Goal: Information Seeking & Learning: Learn about a topic

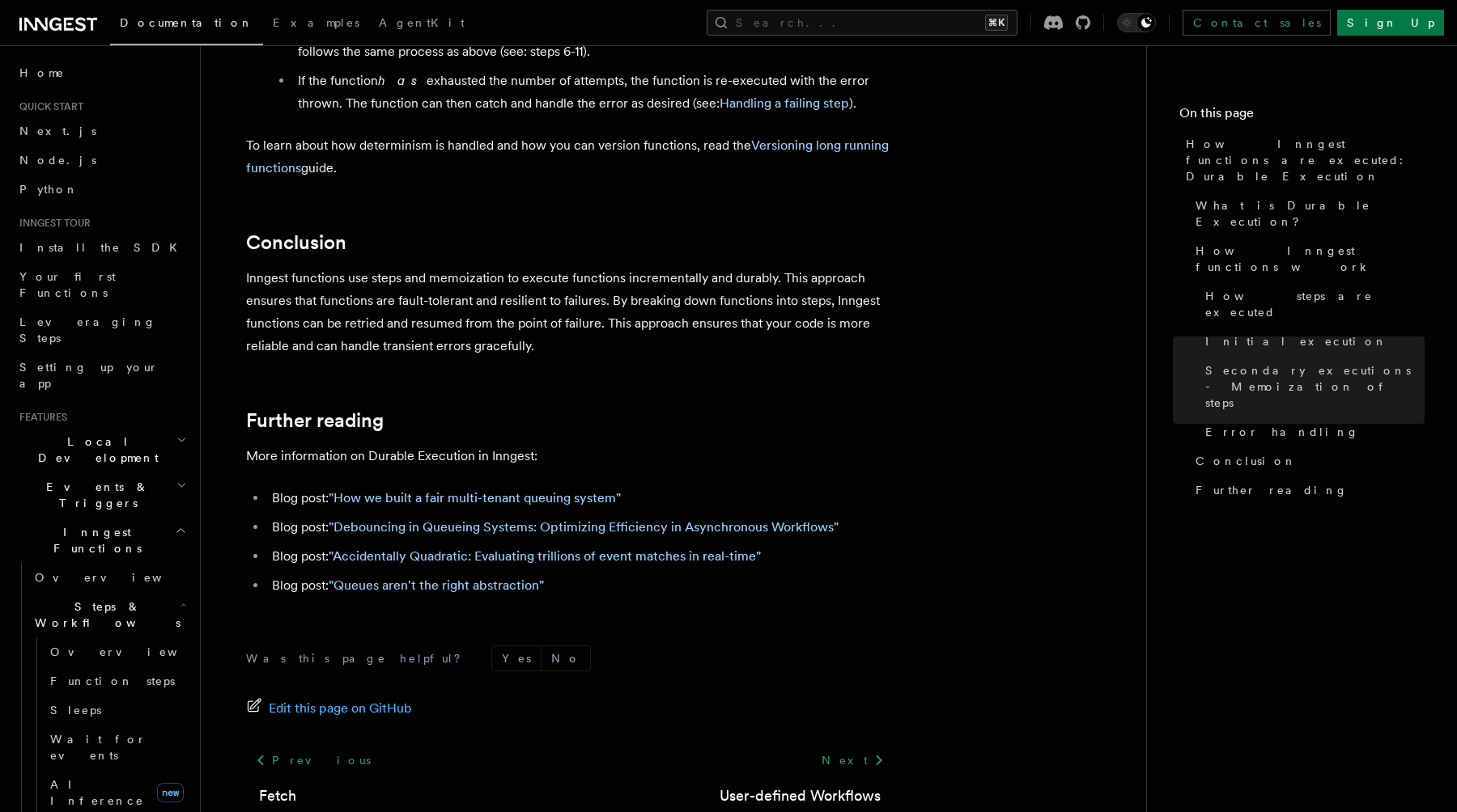
scroll to position [2986, 0]
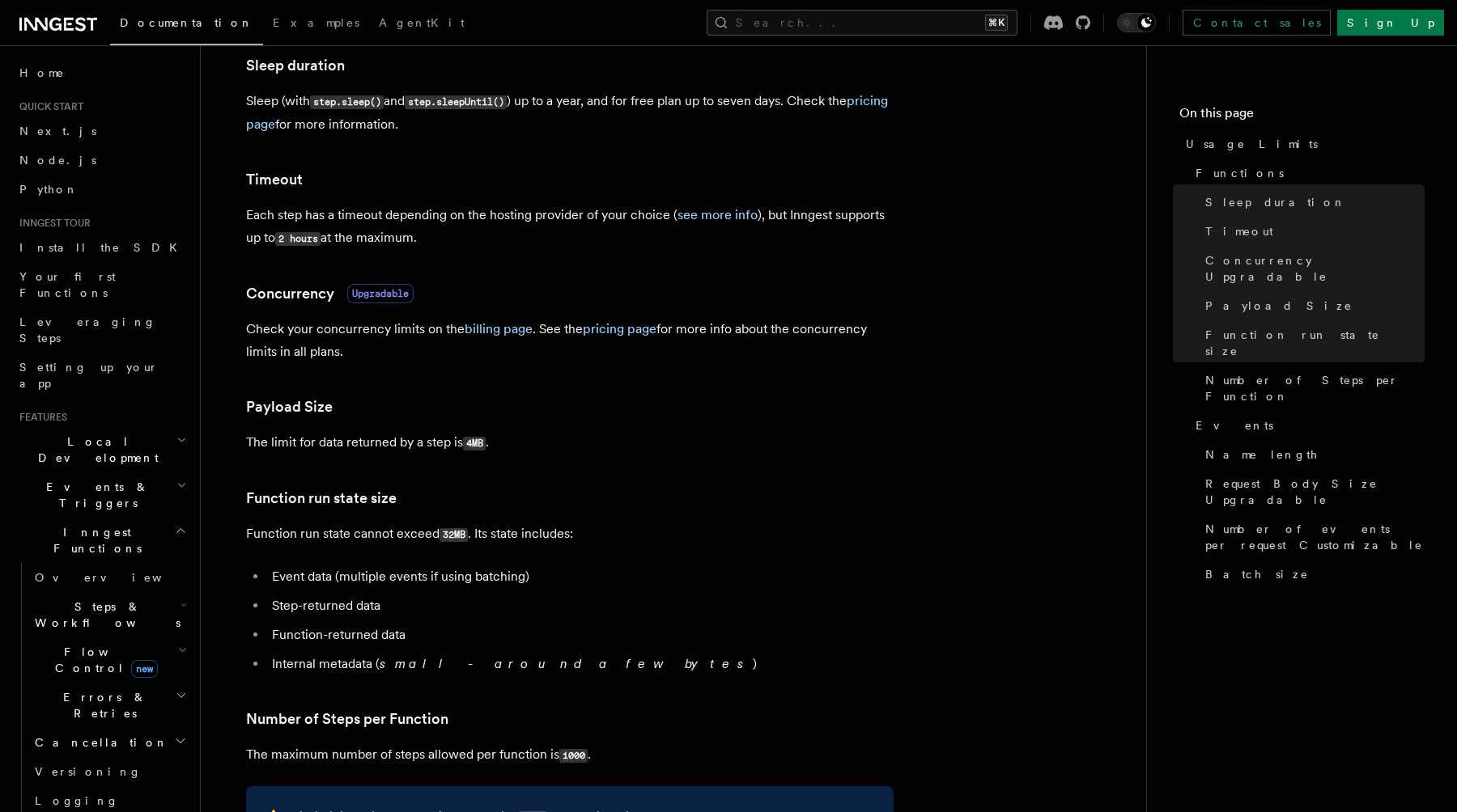
scroll to position [349, 0]
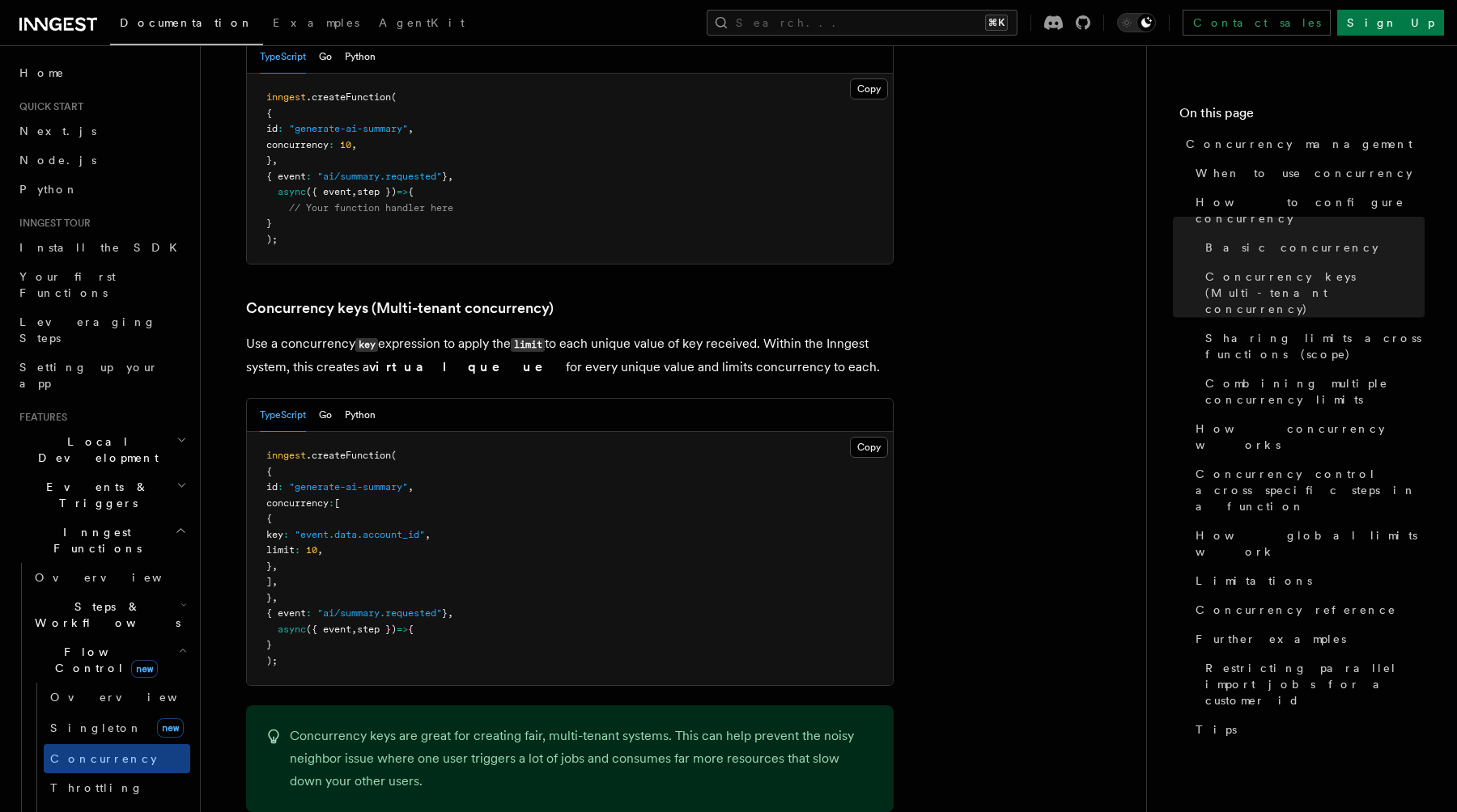
scroll to position [1263, 0]
